Goal: Task Accomplishment & Management: Complete application form

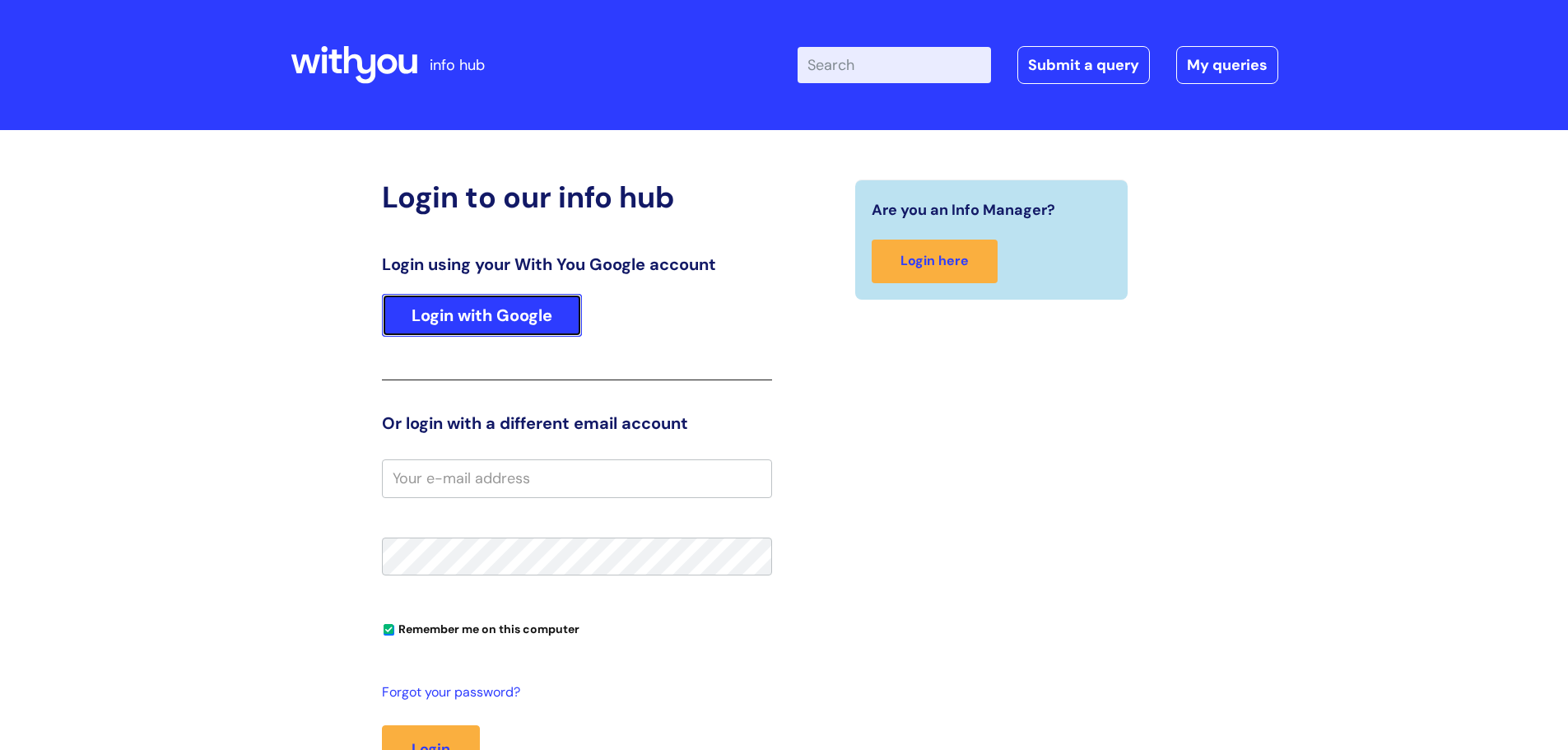
drag, startPoint x: 487, startPoint y: 315, endPoint x: 457, endPoint y: 275, distance: 50.0
click at [487, 315] on link "Login with Google" at bounding box center [481, 315] width 200 height 43
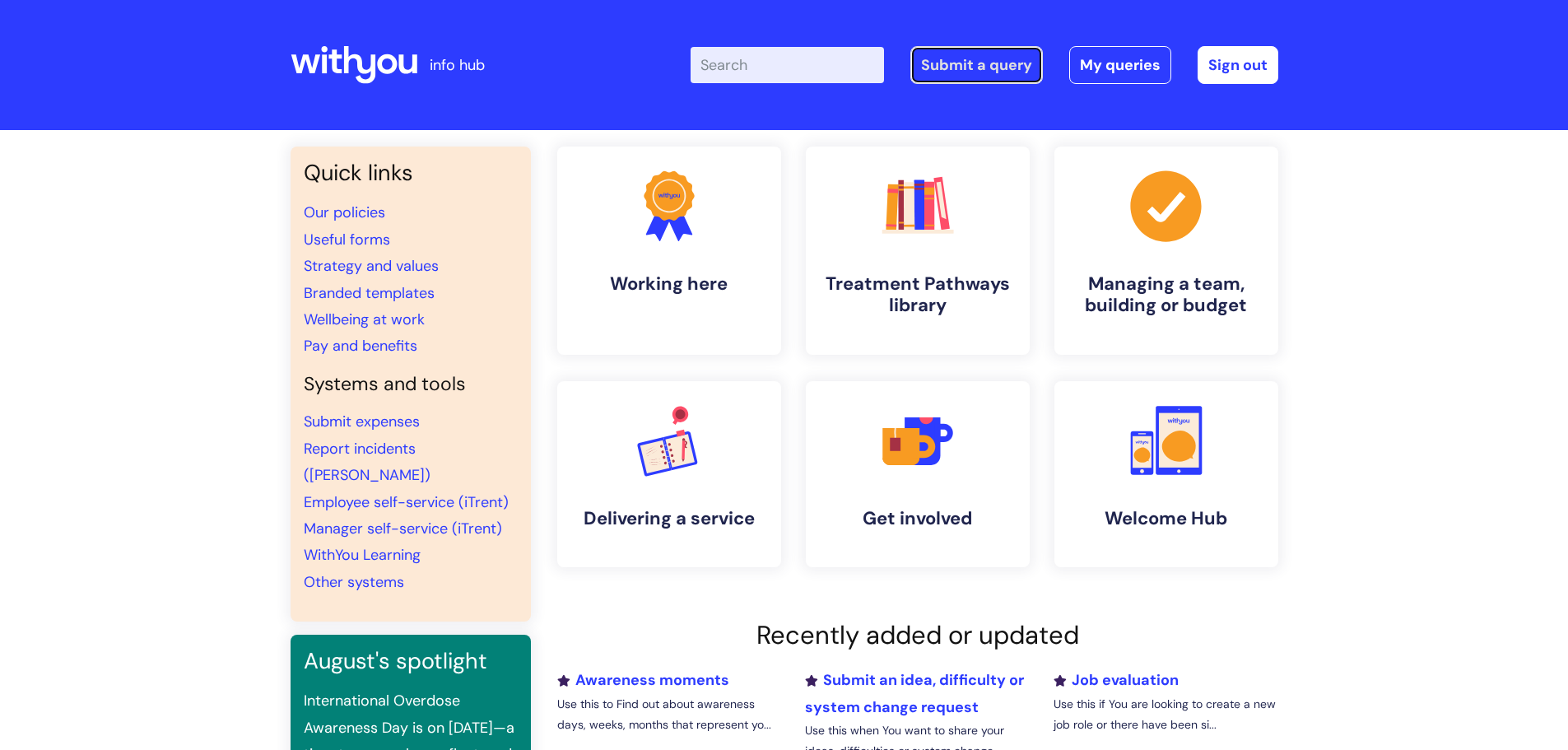
click at [985, 66] on link "Submit a query" at bounding box center [976, 65] width 132 height 38
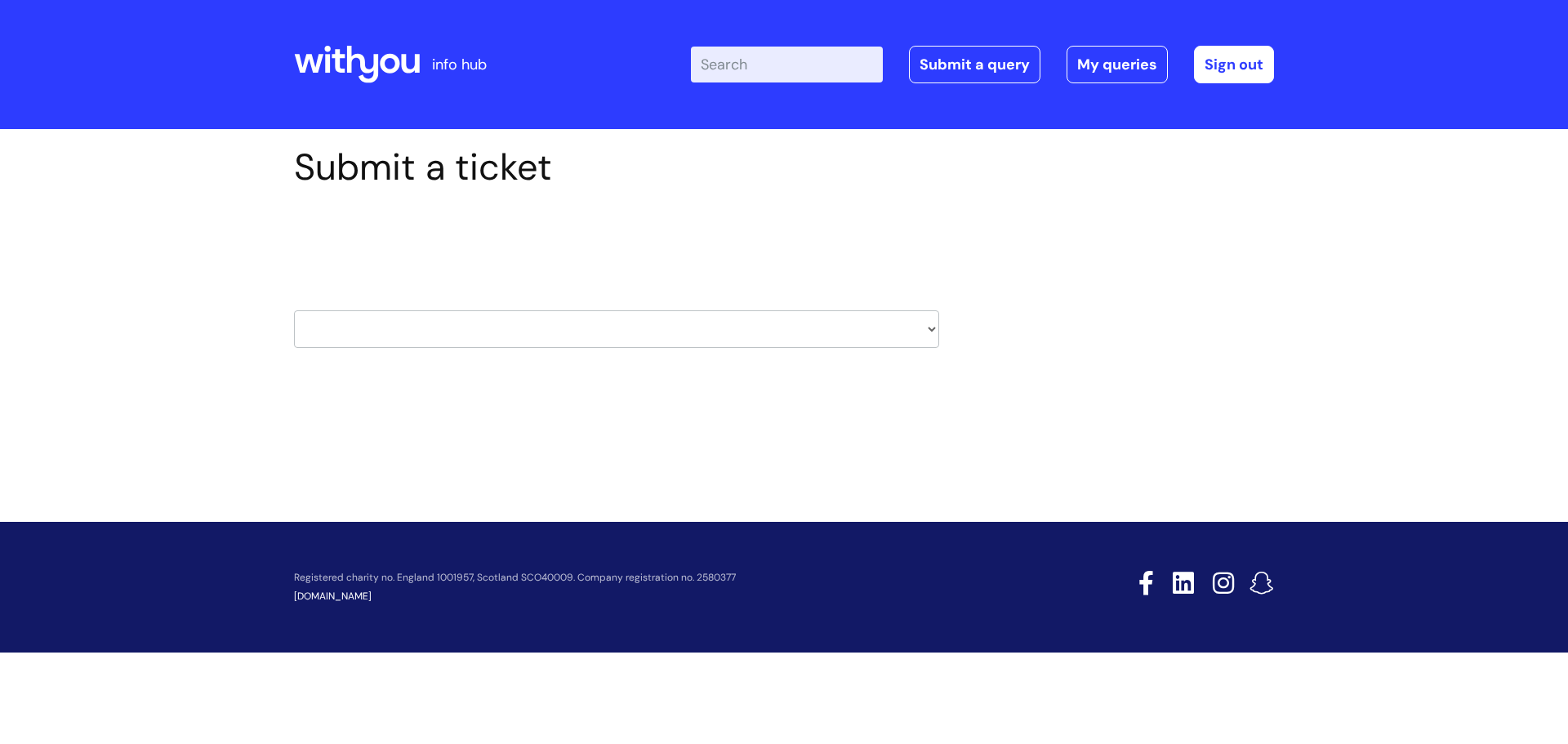
click at [931, 330] on select "HR / People IT and Support Clinical Drug Alerts Finance Accounts Data Support T…" at bounding box center [616, 330] width 646 height 38
select select "property_&_estates"
click at [294, 311] on select "HR / People IT and Support Clinical Drug Alerts Finance Accounts Data Support T…" at bounding box center [616, 330] width 646 height 38
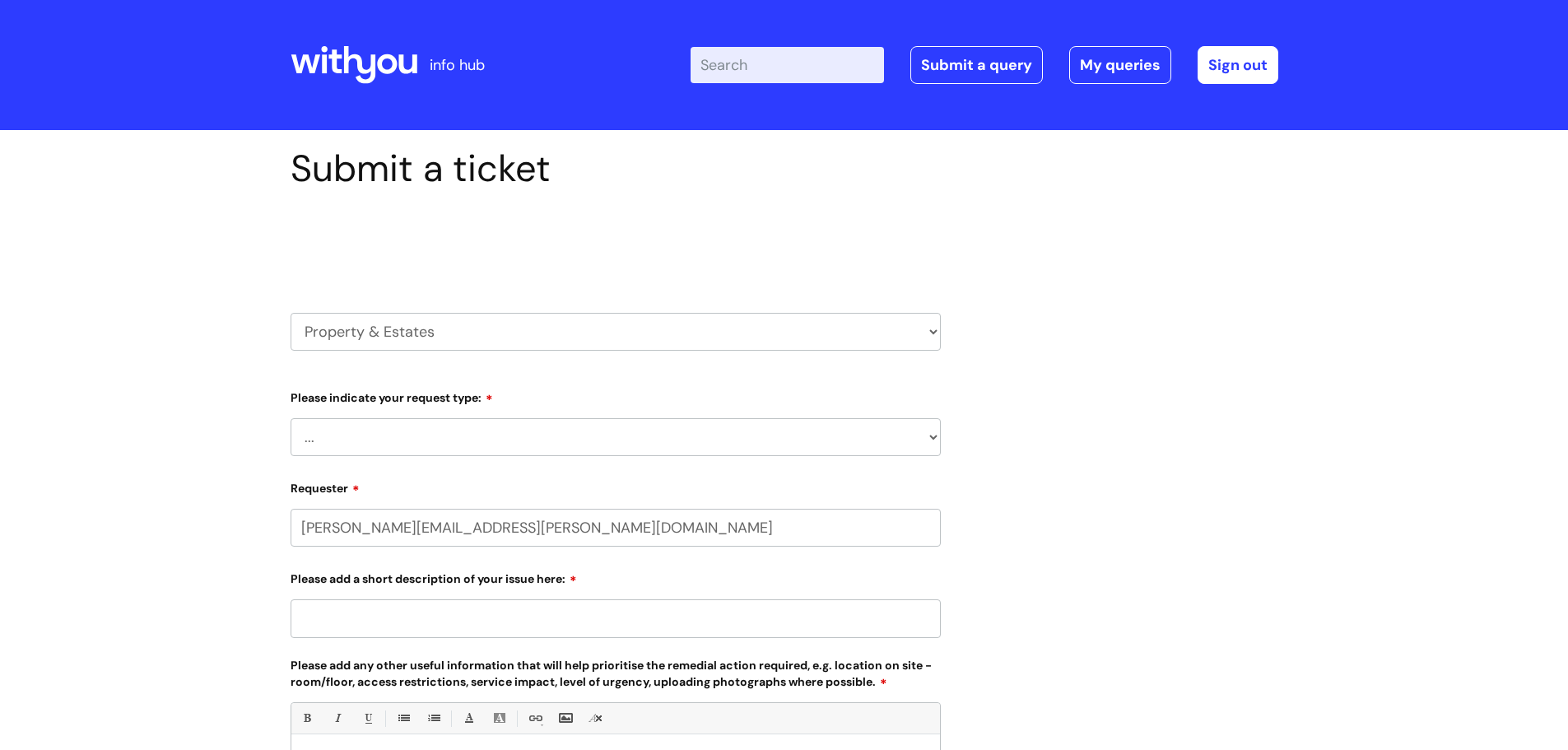
select select "80004418200"
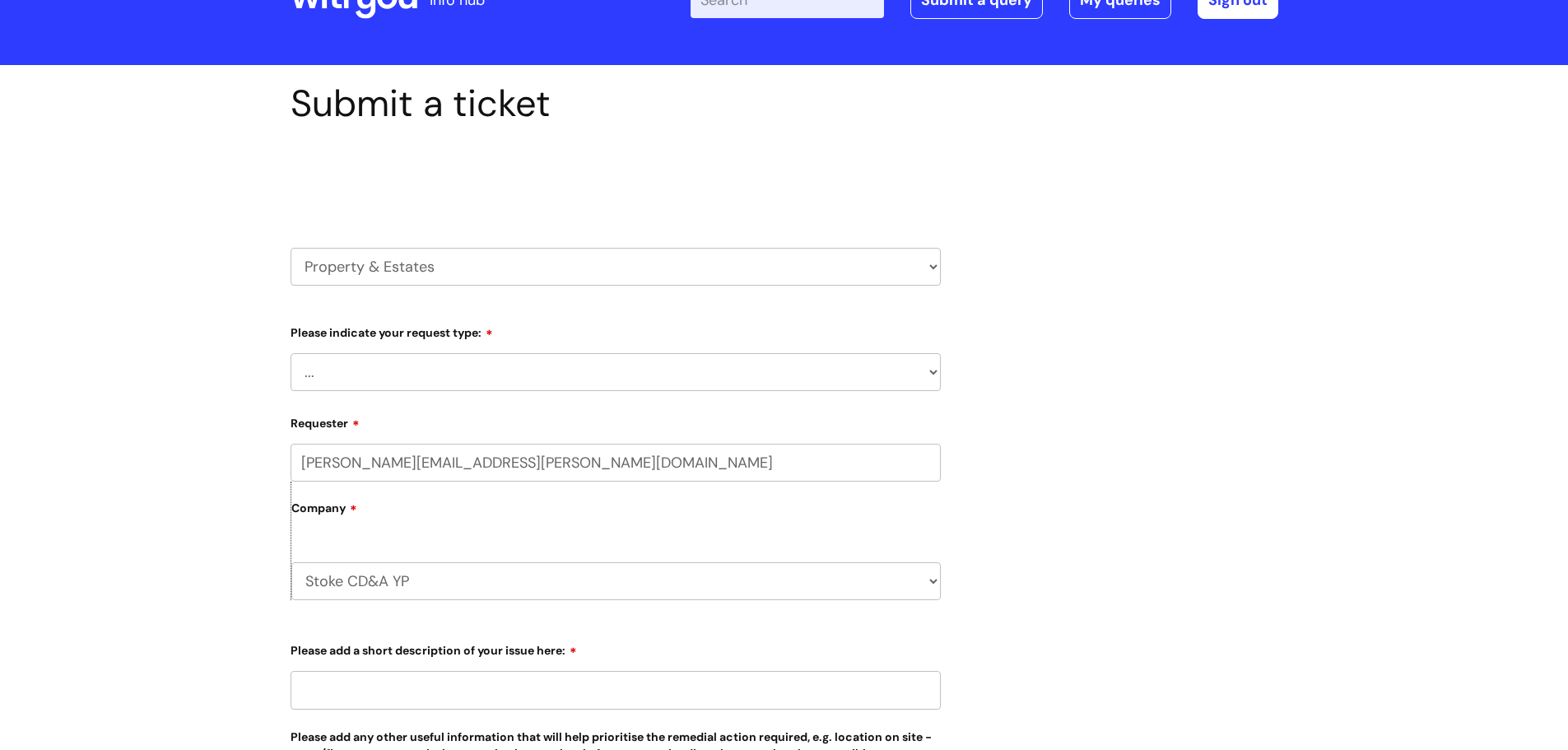
scroll to position [165, 0]
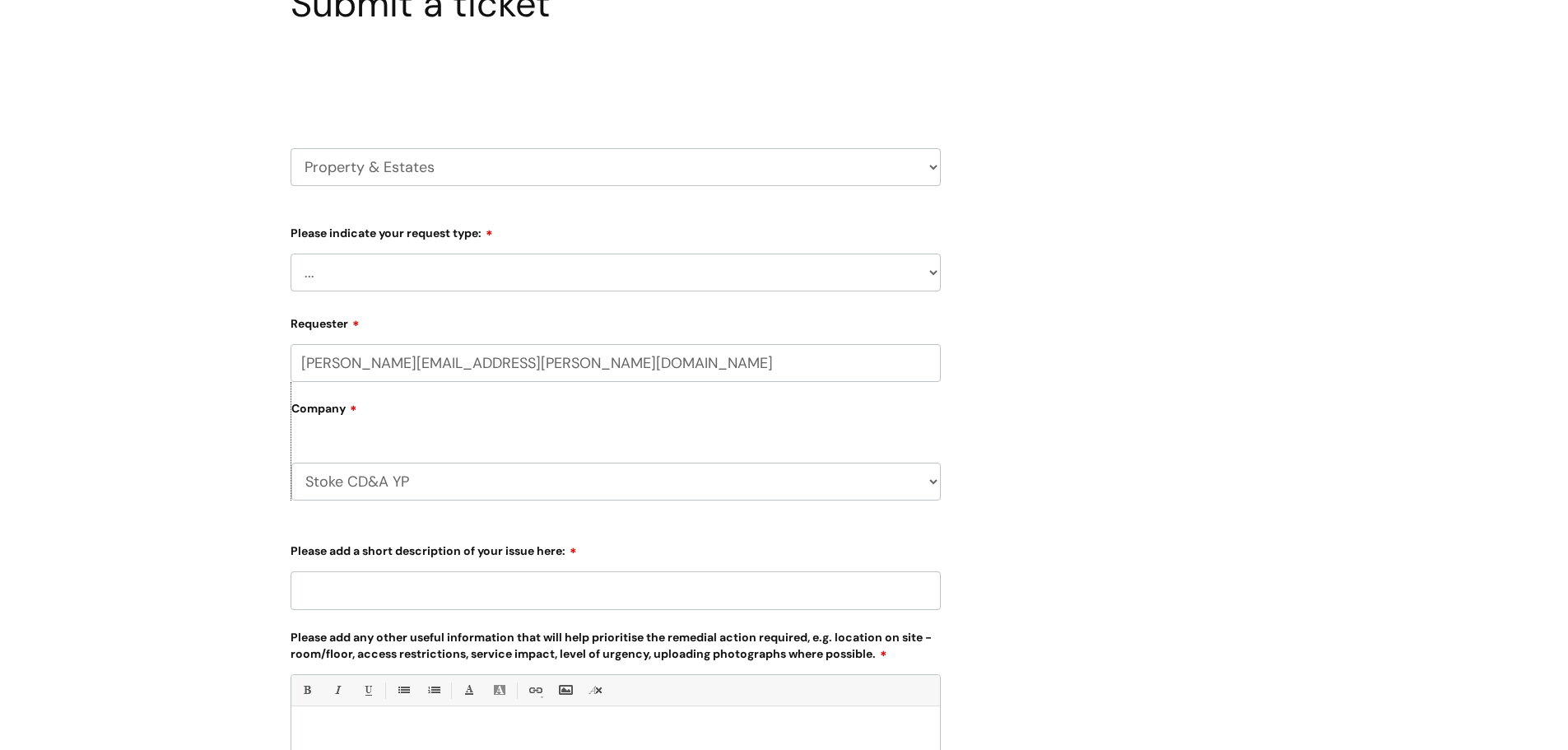
click at [568, 278] on select "... Facilities Support Lease/ Tenancy Agreements Health & Safety and Environmen…" at bounding box center [616, 273] width 651 height 38
select select "Facilities Support"
click at [290, 254] on select "... Facilities Support Lease/ Tenancy Agreements Health & Safety and Environmen…" at bounding box center [616, 273] width 651 height 38
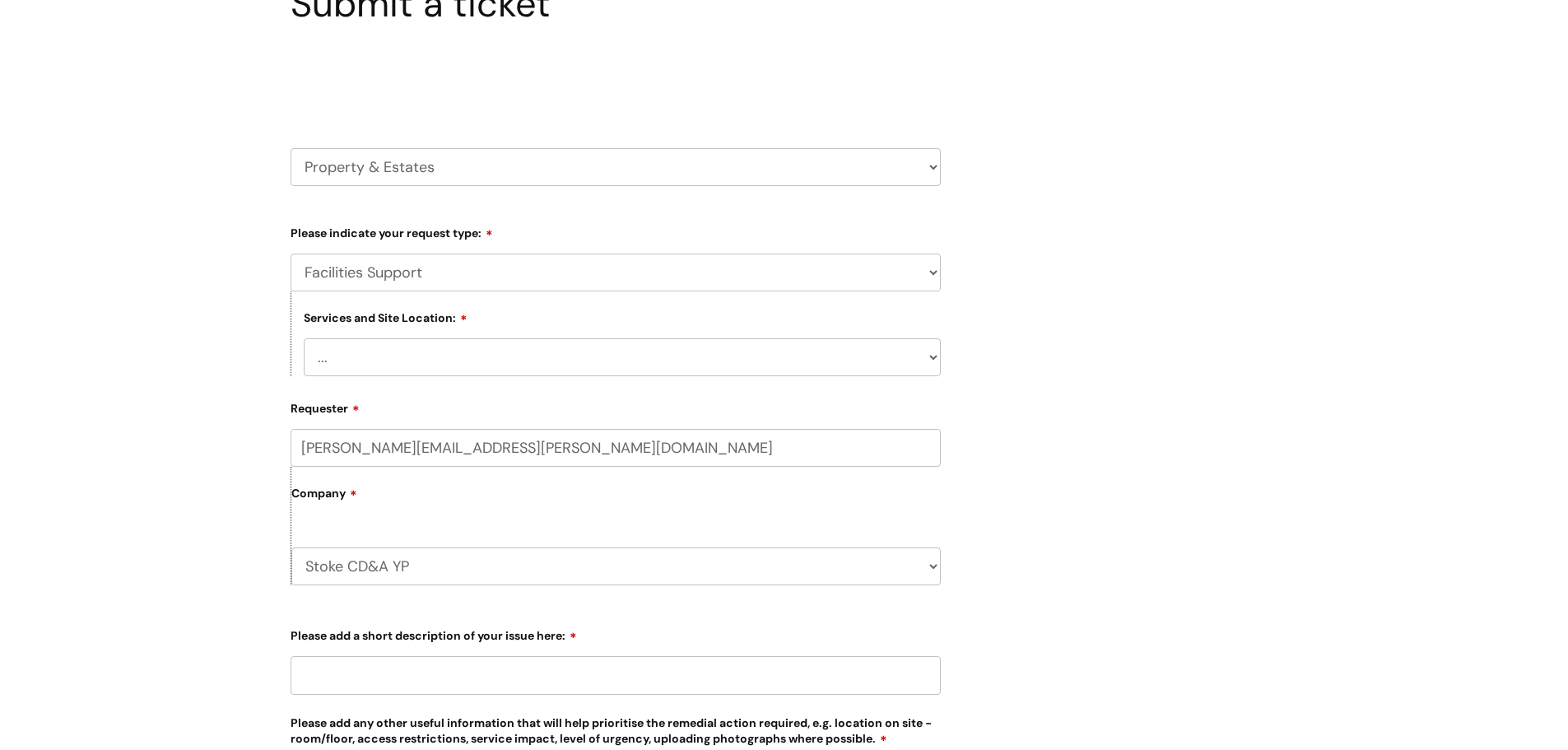
click at [467, 345] on select "... [GEOGRAPHIC_DATA] [GEOGRAPHIC_DATA] [GEOGRAPHIC_DATA] [GEOGRAPHIC_DATA] [GE…" at bounding box center [622, 358] width 637 height 38
select select "[GEOGRAPHIC_DATA]"
click at [304, 339] on select "... [GEOGRAPHIC_DATA] [GEOGRAPHIC_DATA] [GEOGRAPHIC_DATA] [GEOGRAPHIC_DATA] [GE…" at bounding box center [622, 358] width 637 height 38
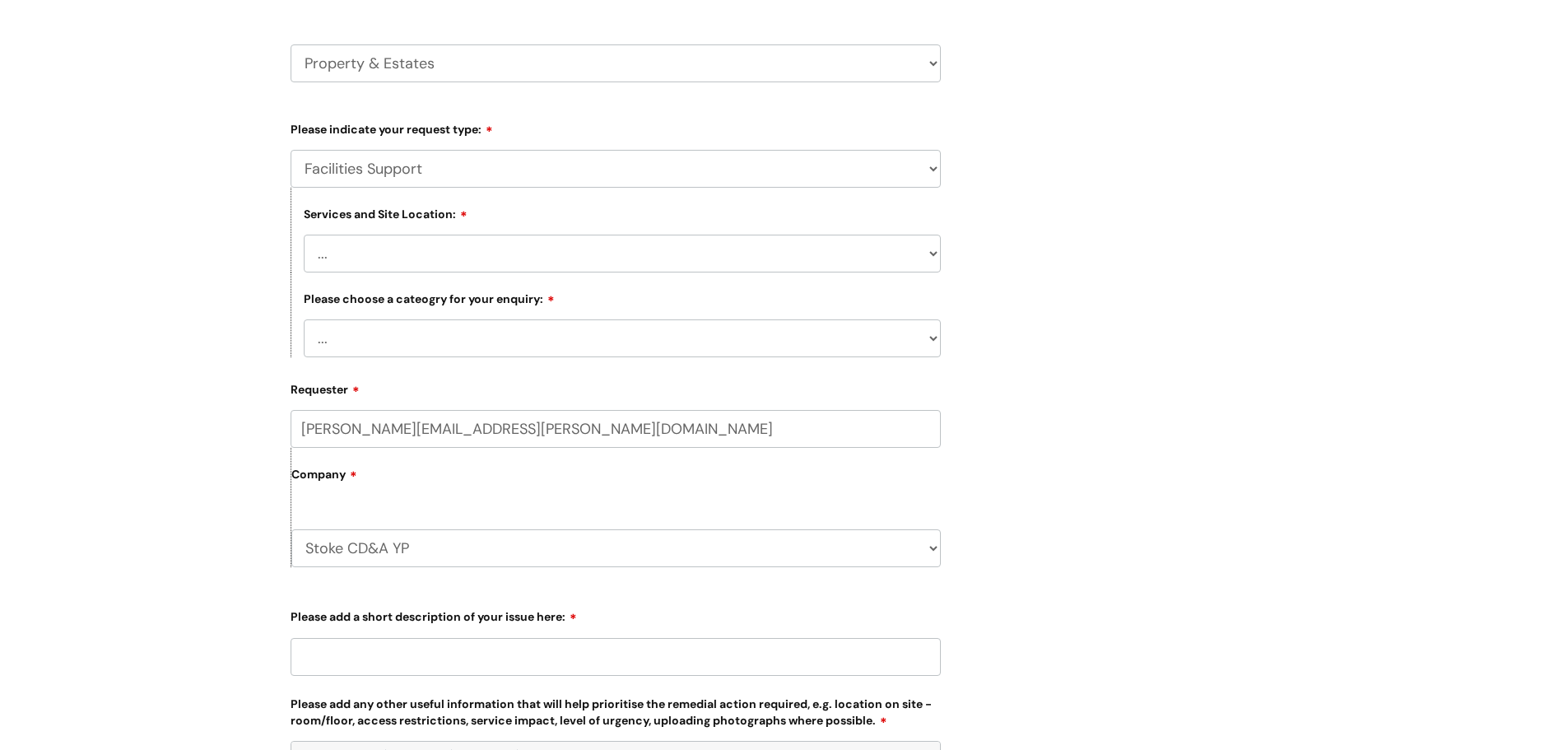
scroll to position [329, 0]
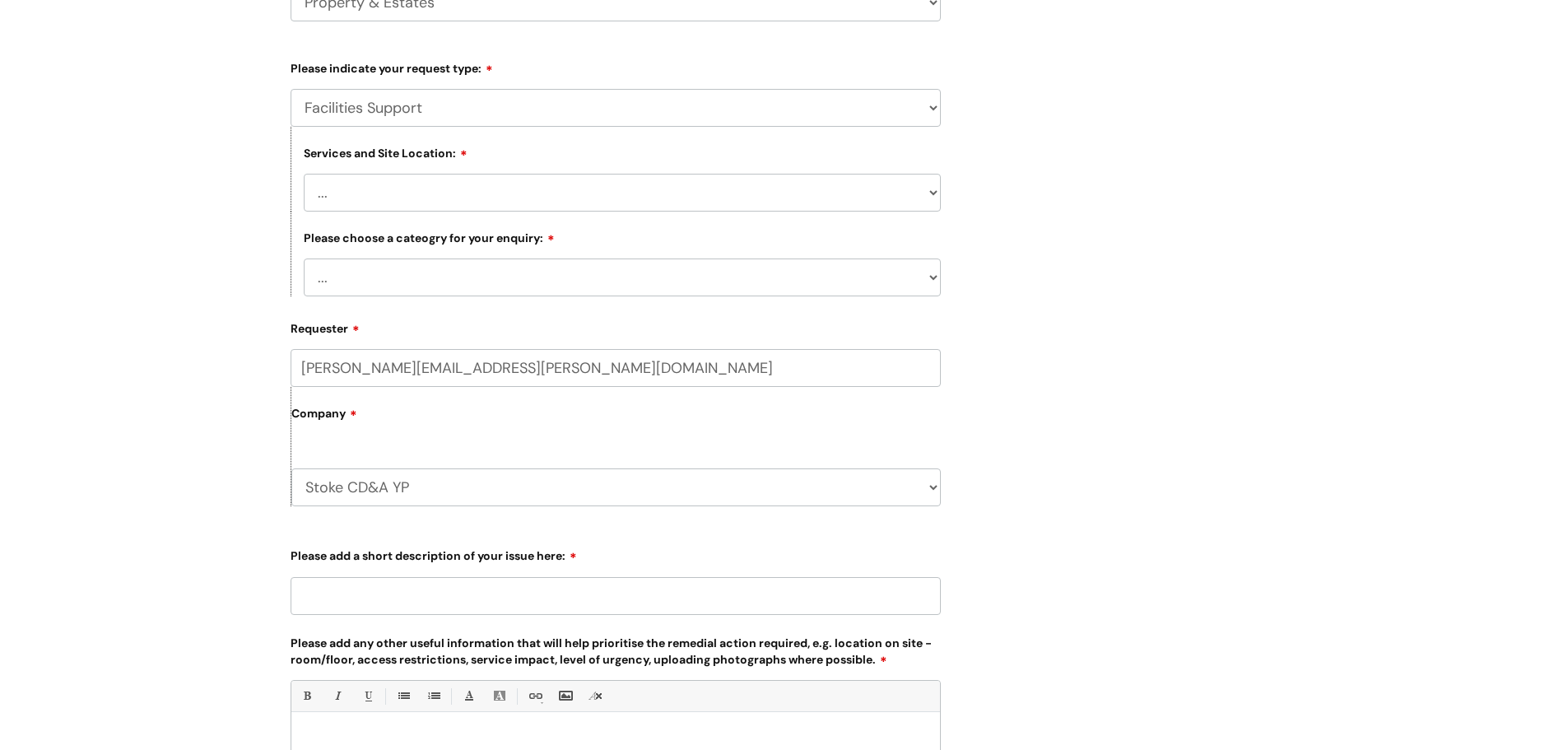
click at [488, 269] on select "... Electrical and Lighting Plumbing and Drainage Heating and Cooling Fixtures,…" at bounding box center [622, 278] width 637 height 38
select select "Electrical and Lighting"
click at [304, 259] on select "... Electrical and Lighting Plumbing and Drainage Heating and Cooling Fixtures,…" at bounding box center [622, 278] width 637 height 38
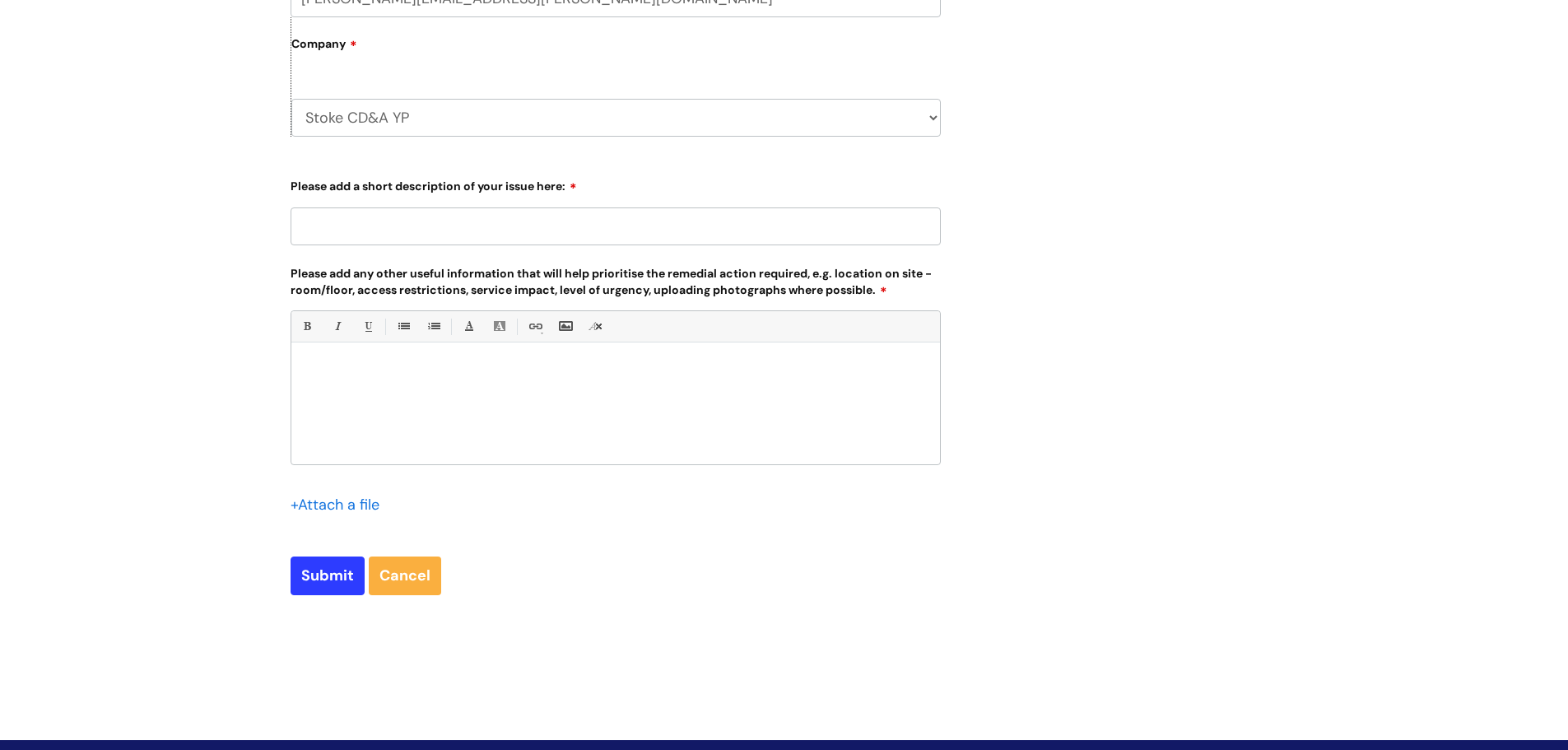
scroll to position [741, 0]
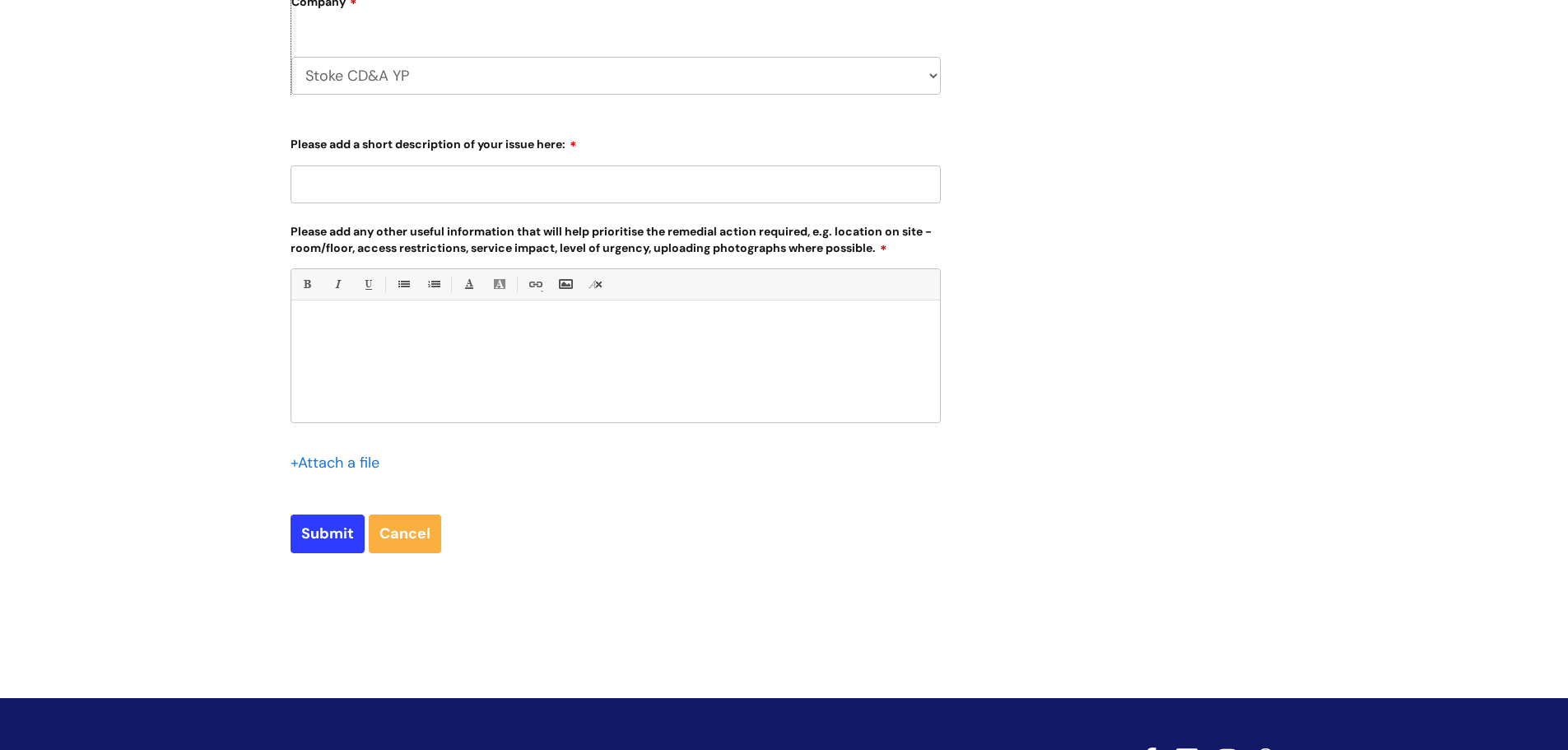
click at [459, 180] on input "Please add a short description of your issue here:" at bounding box center [616, 185] width 651 height 38
type input "Sockets"
click at [361, 315] on div at bounding box center [616, 365] width 649 height 113
click at [600, 326] on p "The upstairs sockets keep tripping the ect" at bounding box center [616, 328] width 624 height 15
click at [696, 323] on p "The upstairs sockets keep tripping the electric circuit downstairs" at bounding box center [616, 328] width 624 height 15
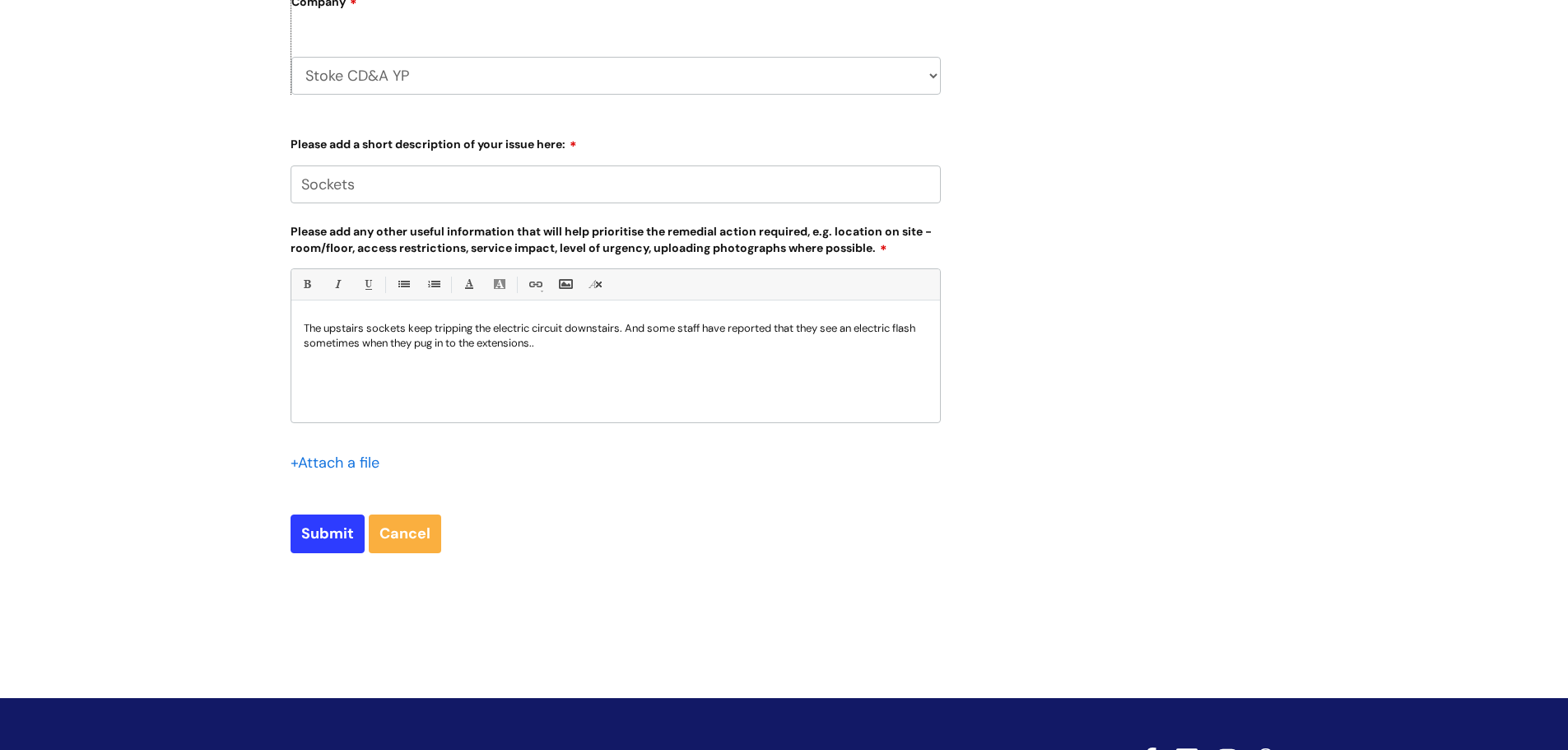
click at [715, 345] on p "The upstairs sockets keep tripping the electric circuit downstairs. And some st…" at bounding box center [616, 335] width 624 height 30
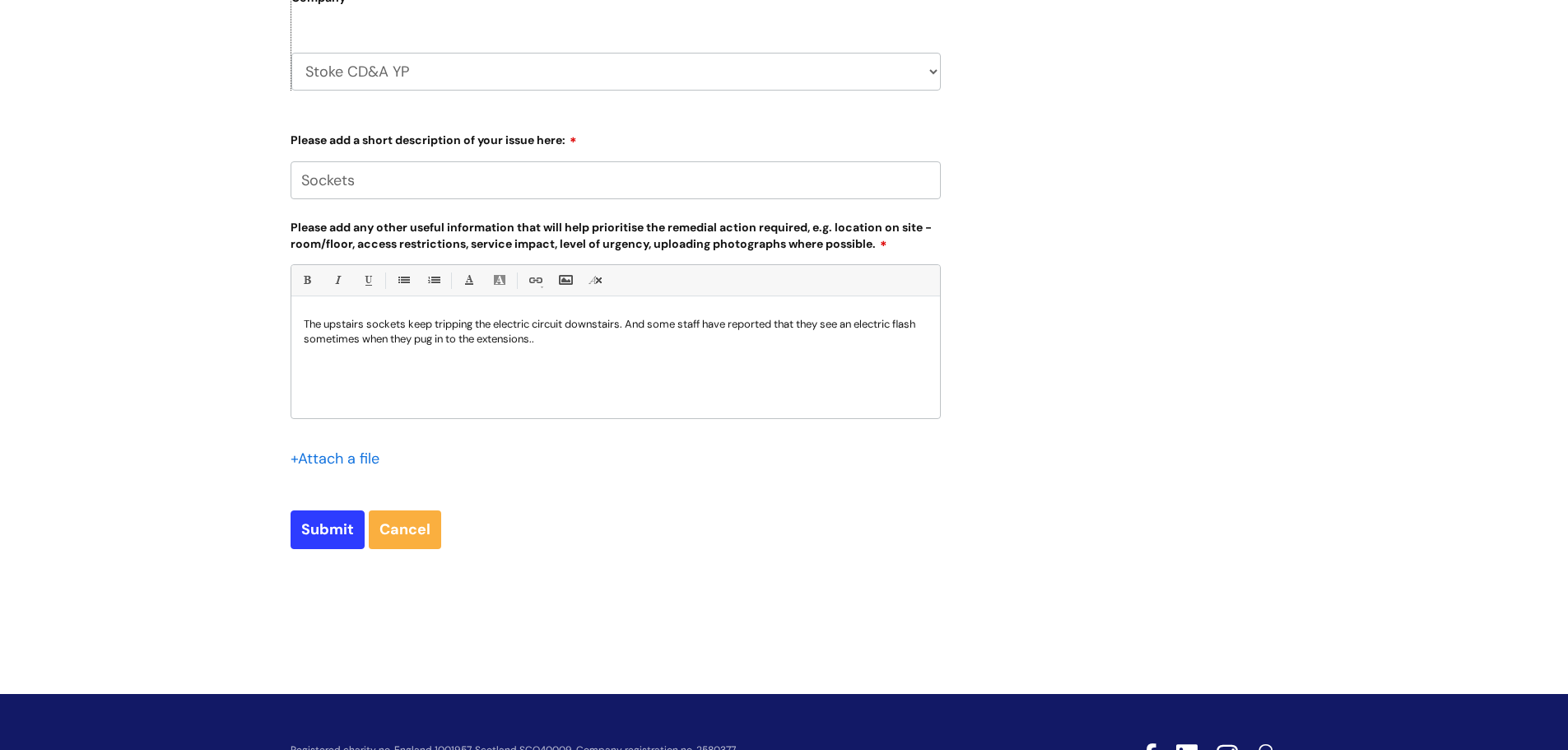
scroll to position [821, 0]
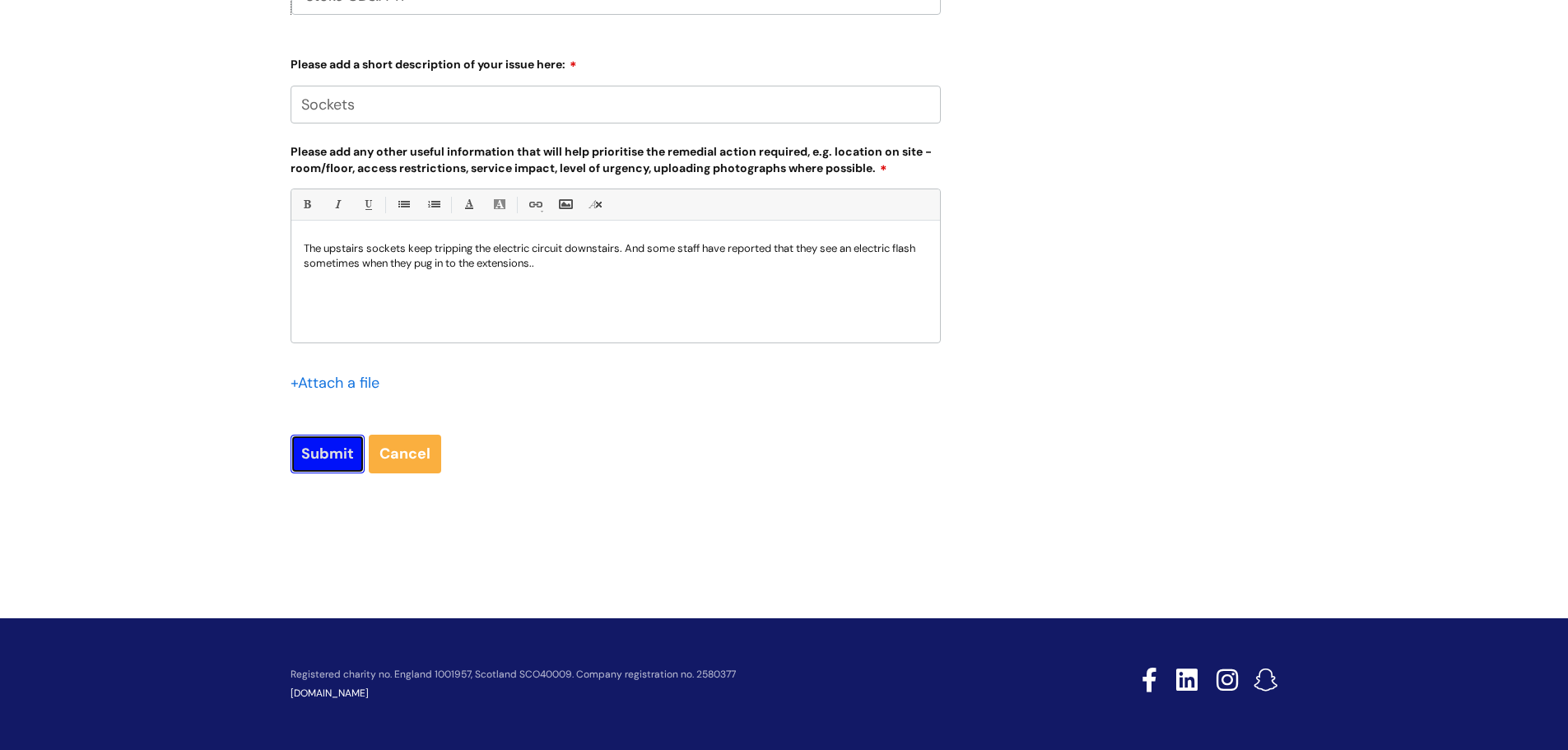
click at [321, 452] on input "Submit" at bounding box center [327, 454] width 74 height 38
type input "Please Wait..."
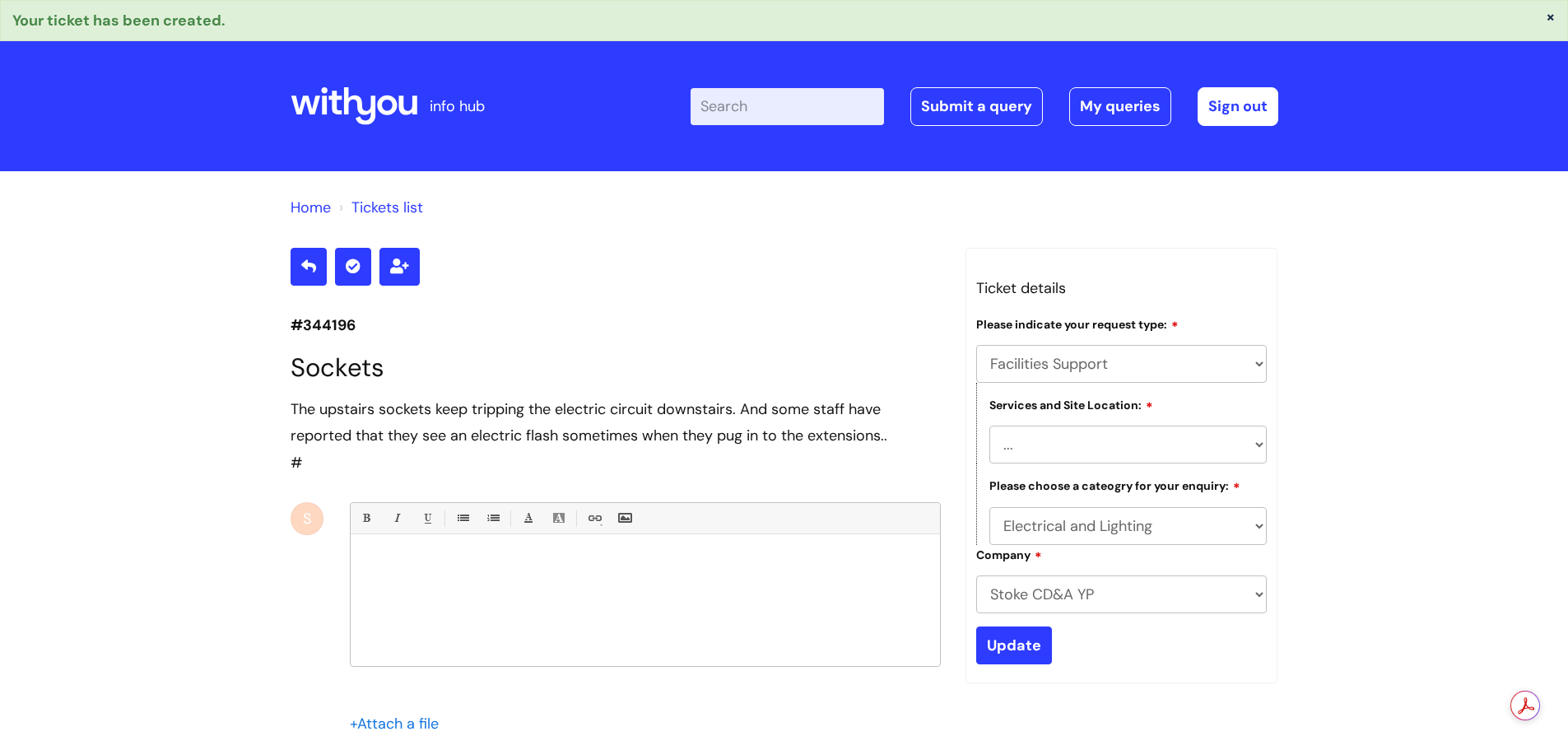
select select "Facilities Support"
select select "[GEOGRAPHIC_DATA]"
select select "Electrical and Lighting"
